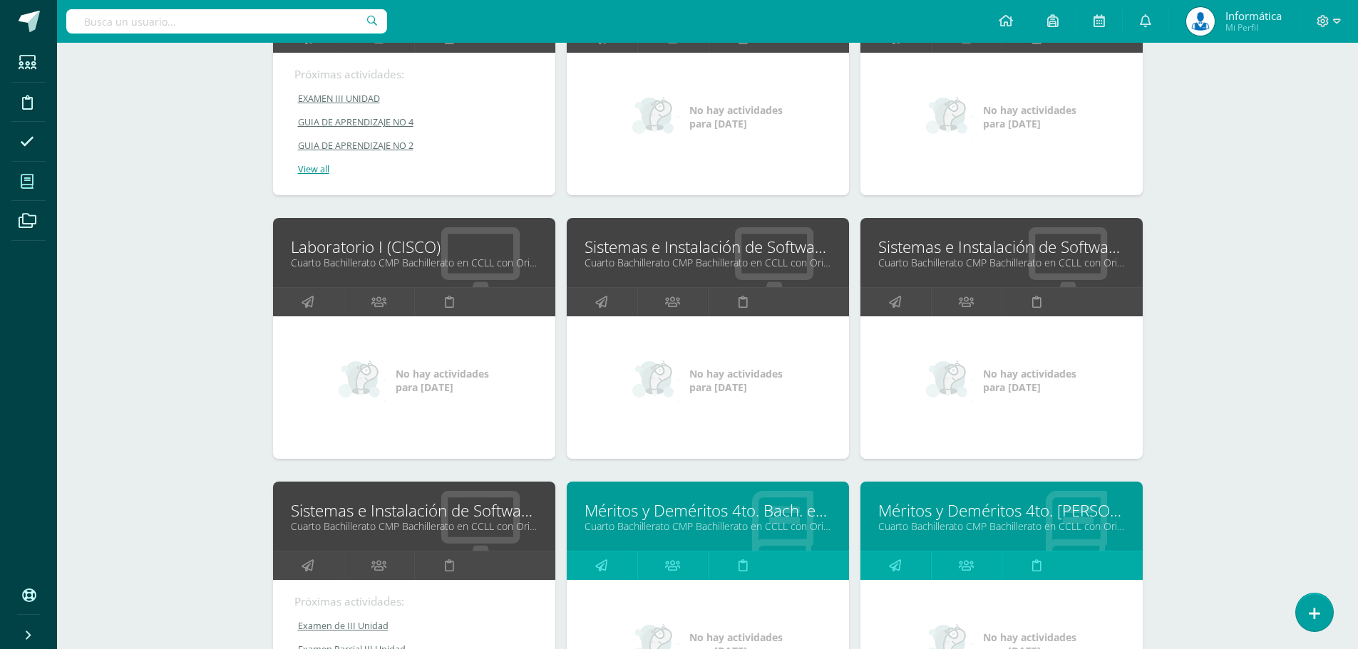
scroll to position [2470, 0]
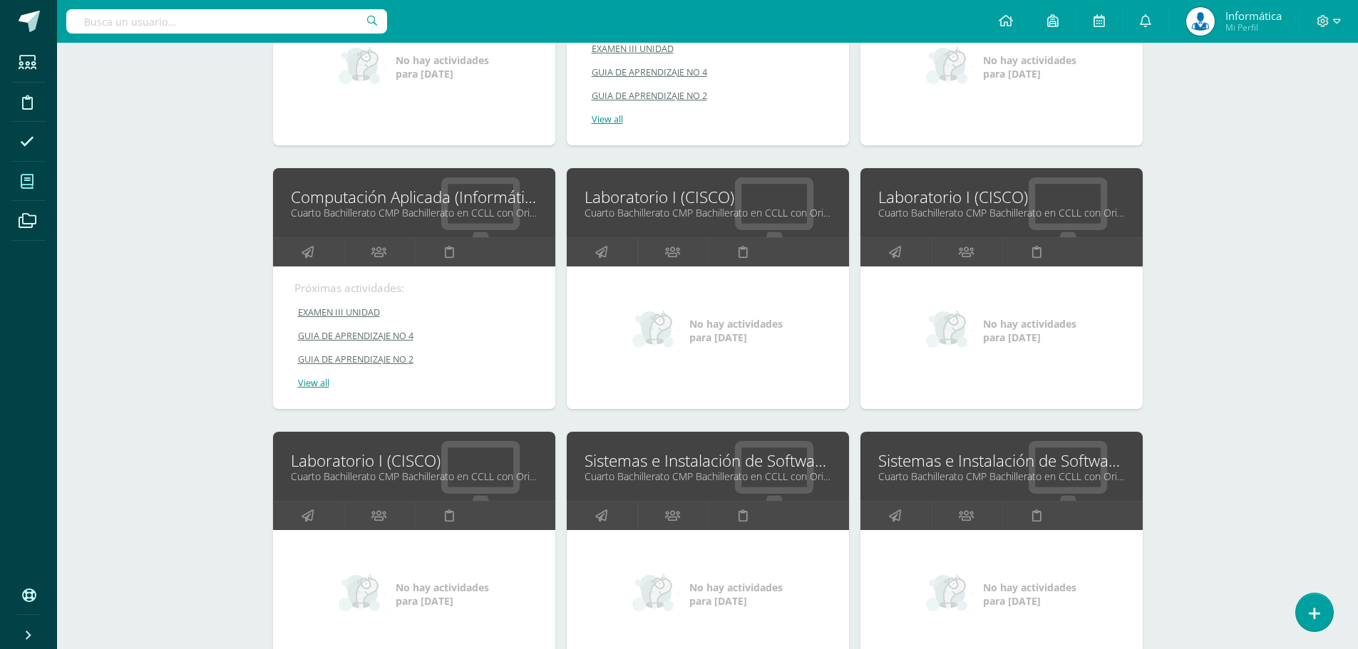
drag, startPoint x: 941, startPoint y: 197, endPoint x: 356, endPoint y: 460, distance: 641.2
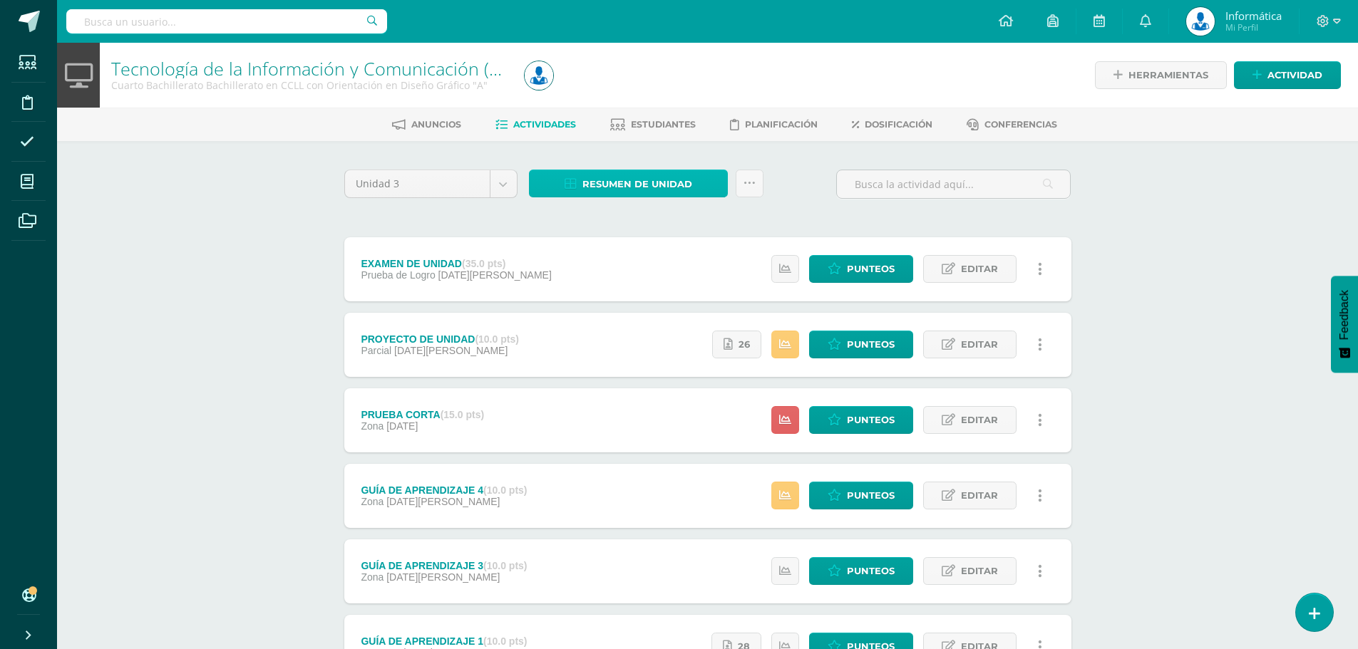
click at [649, 182] on span "Resumen de unidad" at bounding box center [637, 184] width 110 height 26
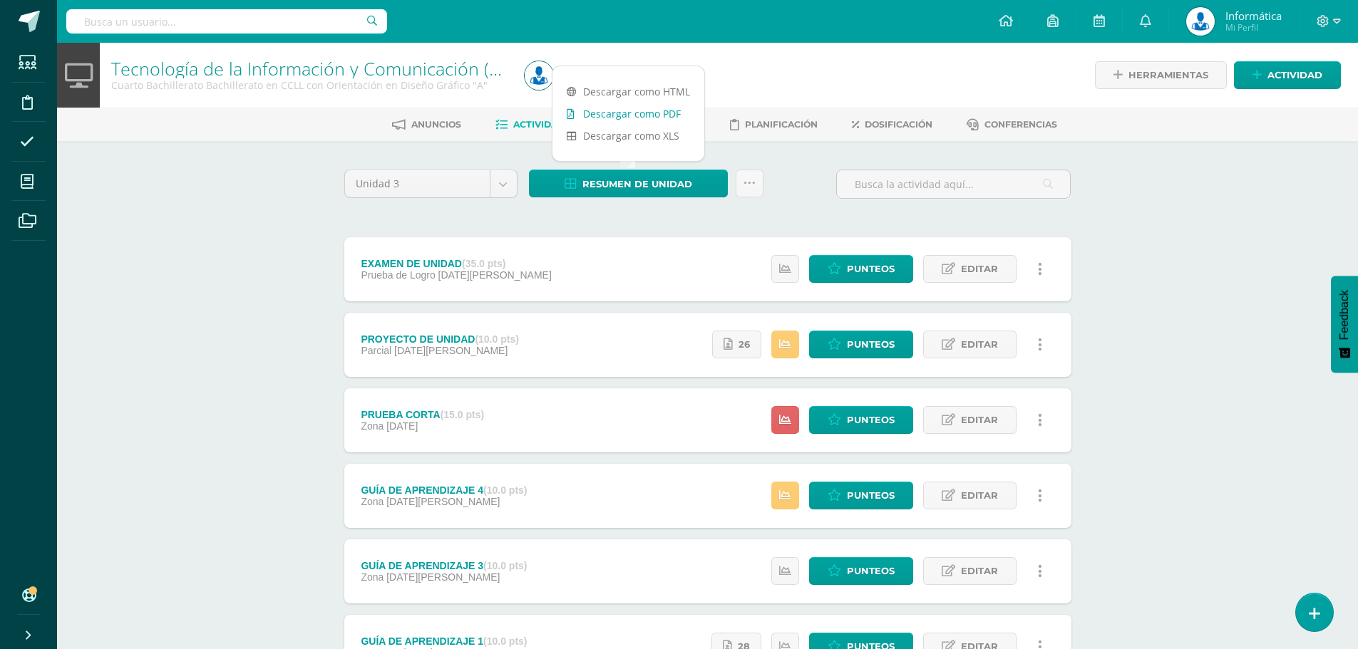
click at [648, 115] on link "Descargar como PDF" at bounding box center [628, 114] width 152 height 22
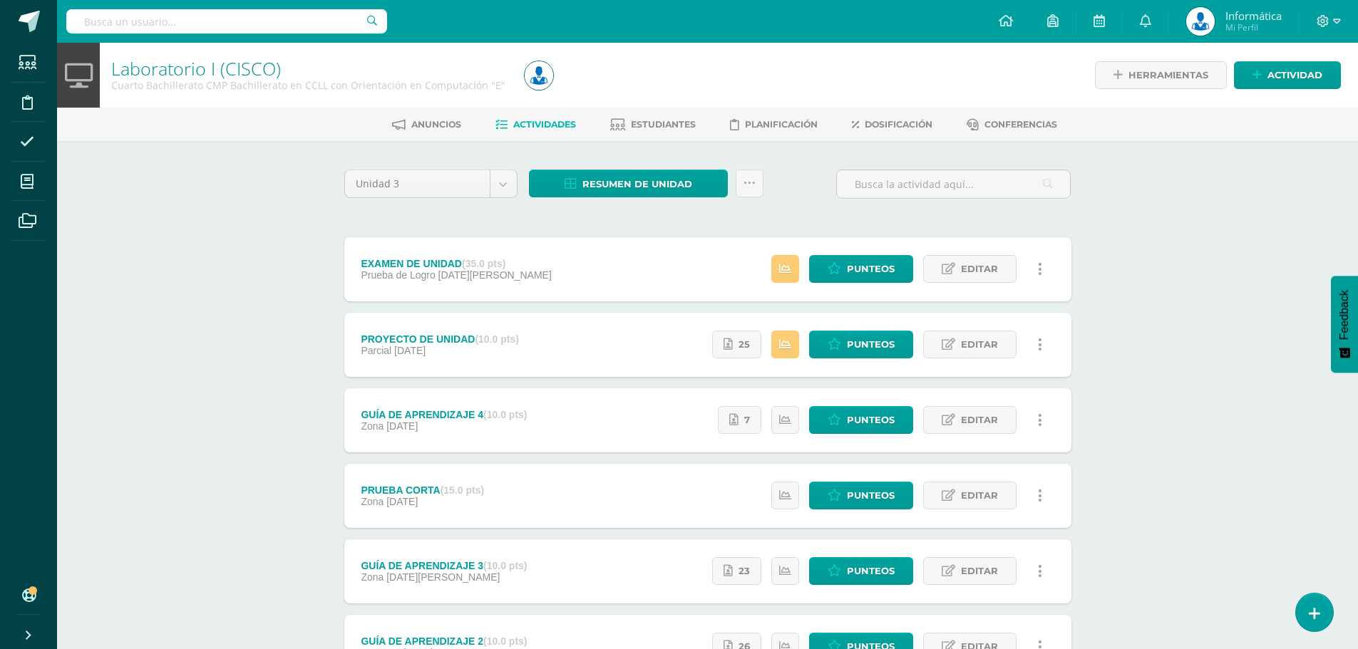
click at [857, 330] on div "Estatus de Actividad: 0 Estudiantes sin calificar 0 Estudiantes con cero Media …" at bounding box center [881, 345] width 380 height 64
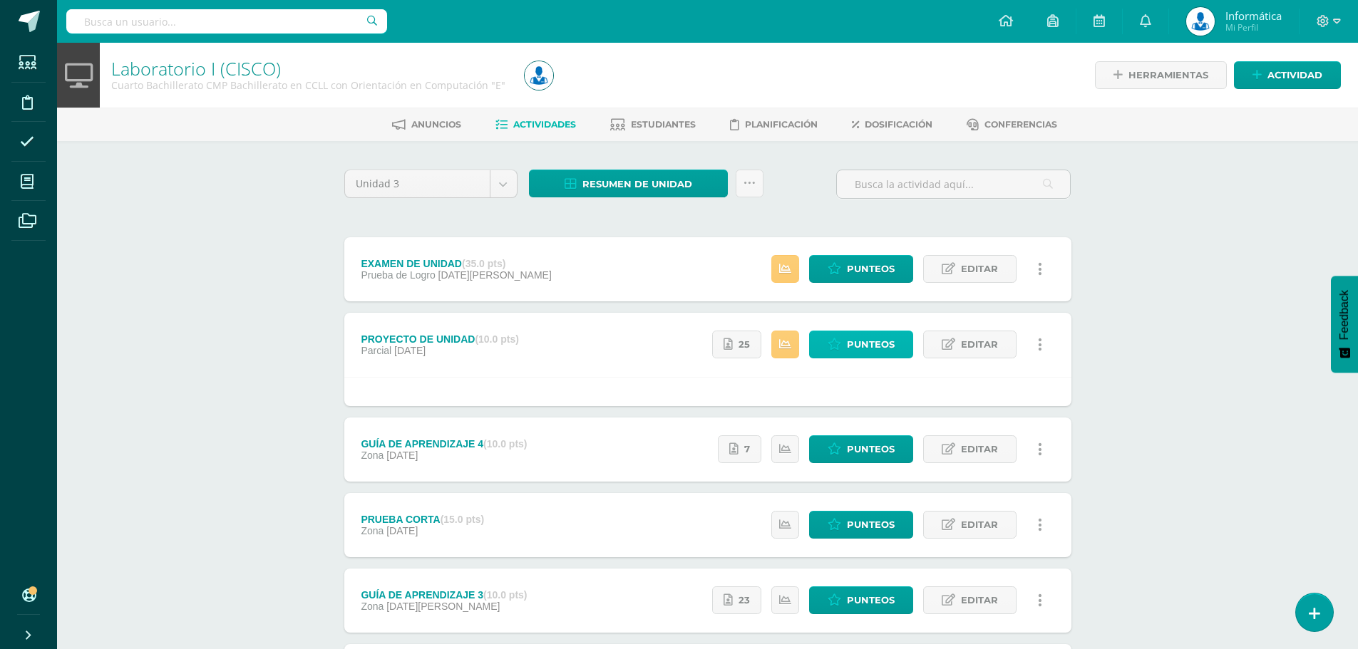
click at [852, 339] on span "Punteos" at bounding box center [871, 344] width 48 height 26
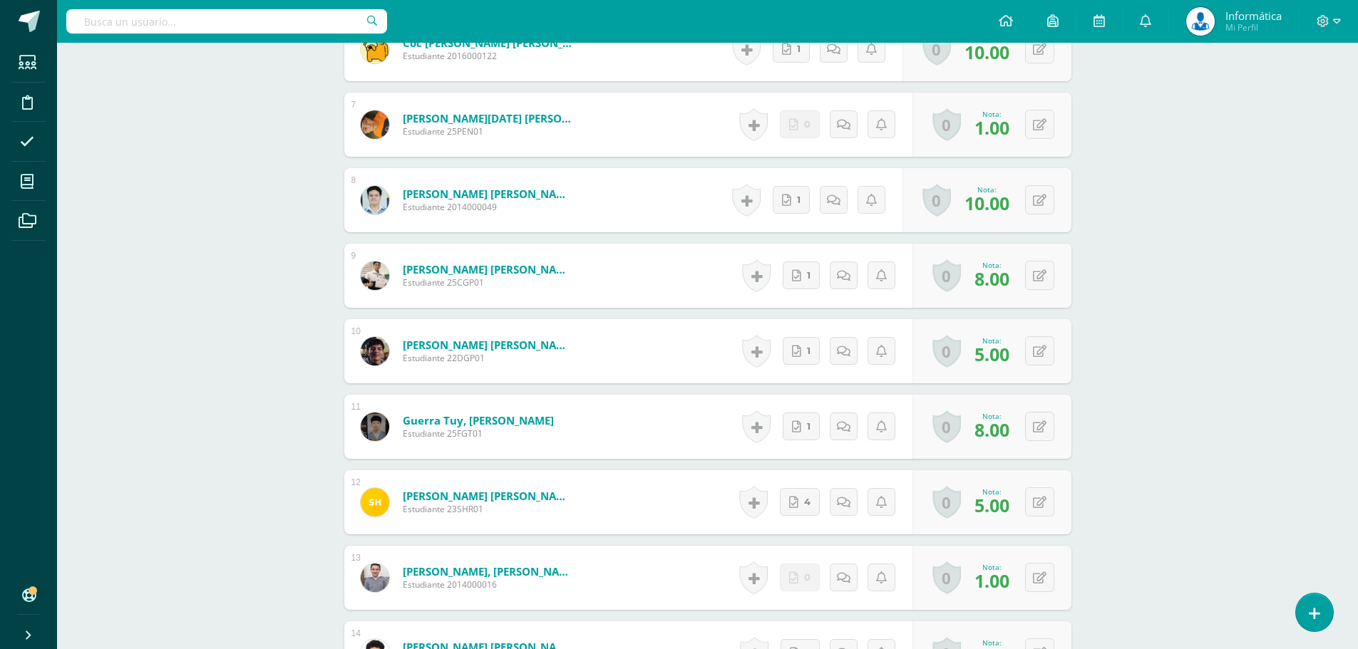
scroll to position [785, 0]
